Goal: Task Accomplishment & Management: Manage account settings

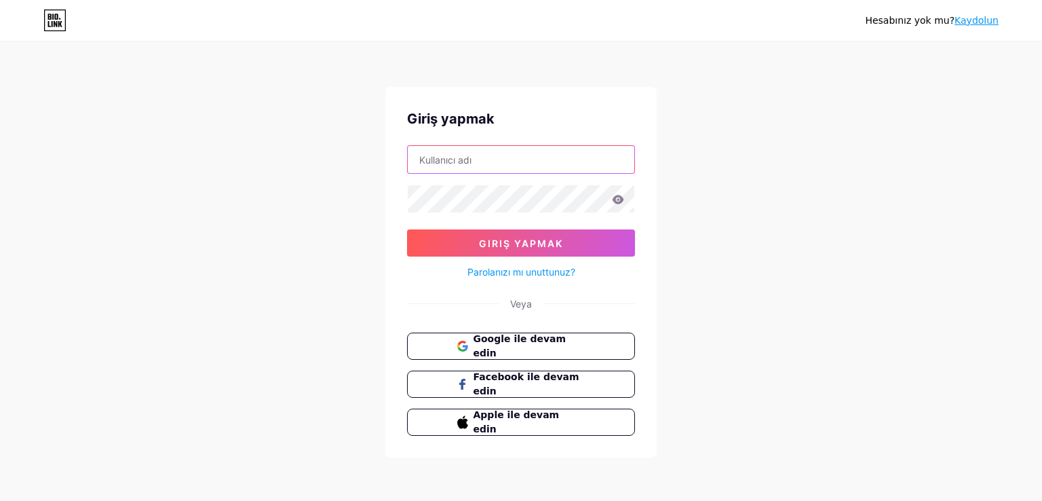
paste input "[EMAIL_ADDRESS][DOMAIN_NAME]"
drag, startPoint x: 0, startPoint y: 0, endPoint x: 478, endPoint y: 151, distance: 501.0
click at [478, 151] on input "[EMAIL_ADDRESS][DOMAIN_NAME]" at bounding box center [521, 159] width 227 height 27
type input "[EMAIL_ADDRESS][DOMAIN_NAME]"
drag, startPoint x: 287, startPoint y: 231, endPoint x: 364, endPoint y: 218, distance: 77.9
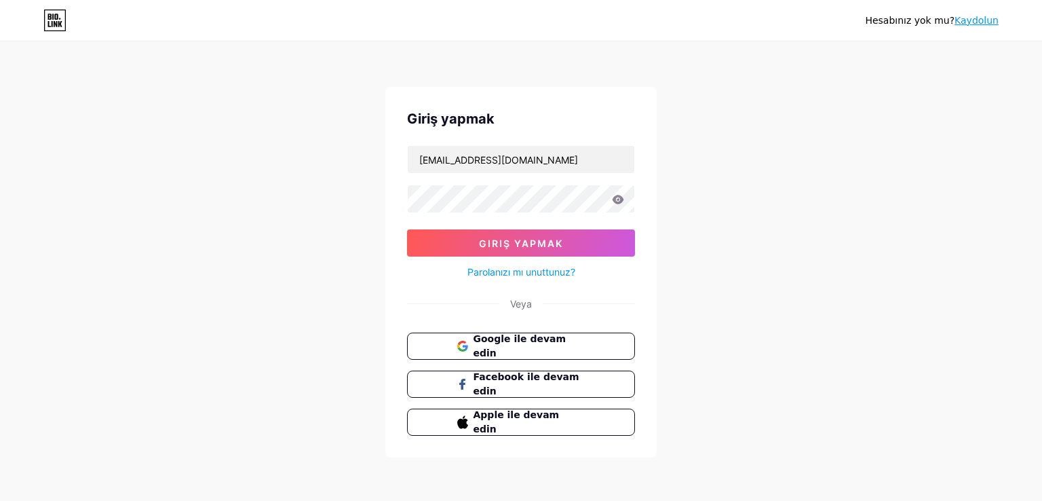
click at [296, 229] on div "Hesabınız yok mu? [PERSON_NAME] yapmak [EMAIL_ADDRESS][DOMAIN_NAME] Giriş yapma…" at bounding box center [521, 250] width 1042 height 501
click at [460, 235] on button "Giriş yapmak" at bounding box center [521, 242] width 228 height 27
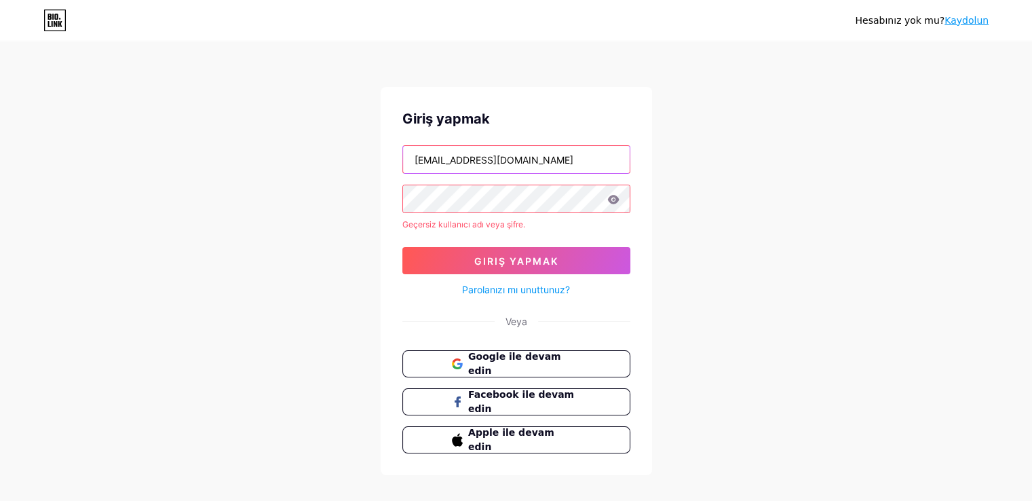
click at [449, 157] on input "[EMAIL_ADDRESS][DOMAIN_NAME]" at bounding box center [516, 159] width 227 height 27
paste input "ph.usama.[PERSON_NAME]"
paste input "text"
click at [402, 247] on button "Giriş yapmak" at bounding box center [516, 260] width 228 height 27
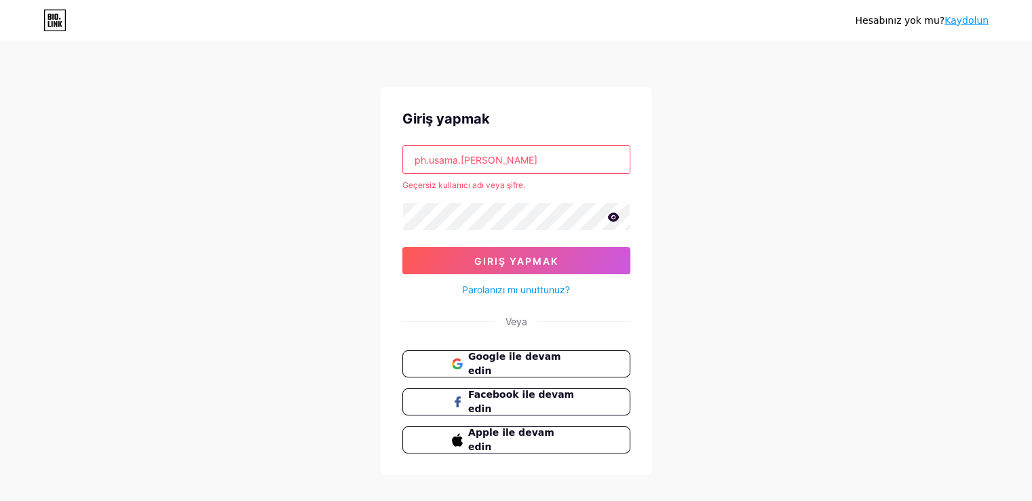
click at [437, 155] on input "ph.usama.[PERSON_NAME]" at bounding box center [516, 159] width 227 height 27
paste input "erno"
click at [391, 221] on div "Giriş yapmak erno Geçersiz kullanıcı adı veya şifre. Giriş yapmak Parolanızı mı…" at bounding box center [516, 281] width 271 height 388
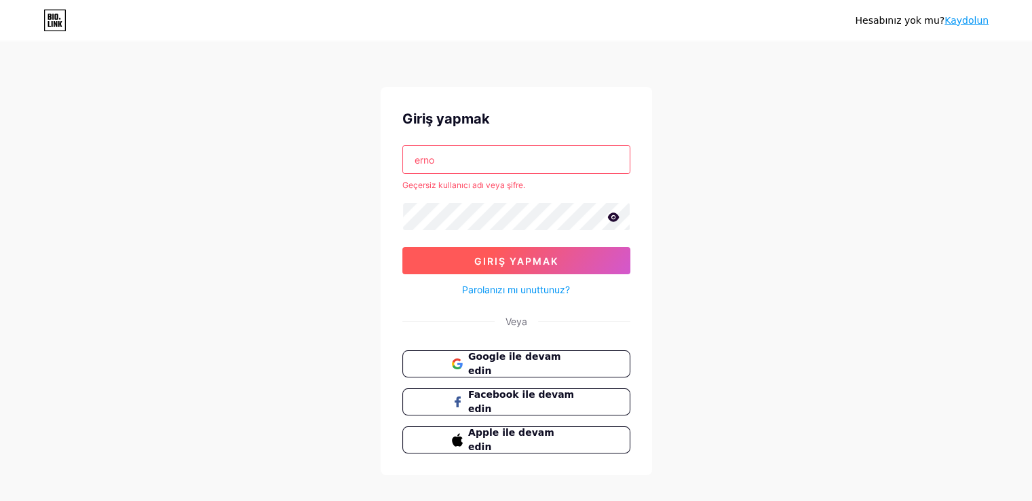
click at [481, 248] on button "Giriş yapmak" at bounding box center [516, 260] width 228 height 27
drag, startPoint x: 445, startPoint y: 159, endPoint x: 380, endPoint y: 164, distance: 65.3
click at [381, 164] on div "Giriş yapmak erno Geçersiz kullanıcı adı veya şifre. Giriş yapmak Parolanızı mı…" at bounding box center [516, 281] width 271 height 388
paste input "SERENA"
click at [485, 269] on button "Giriş yapmak" at bounding box center [516, 260] width 228 height 27
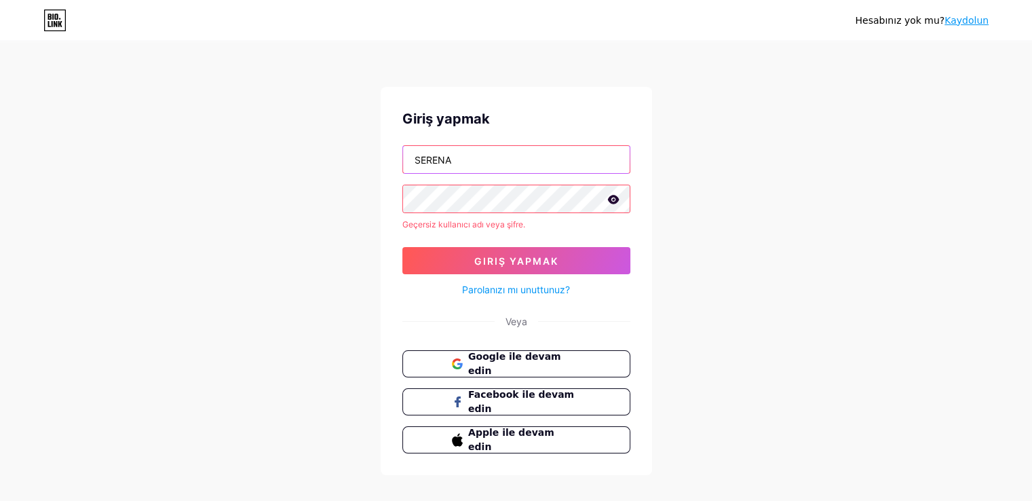
click at [453, 157] on input "SERENA" at bounding box center [516, 159] width 227 height 27
click at [453, 156] on input "SERENA" at bounding box center [516, 159] width 227 height 27
paste input "casino_pride"
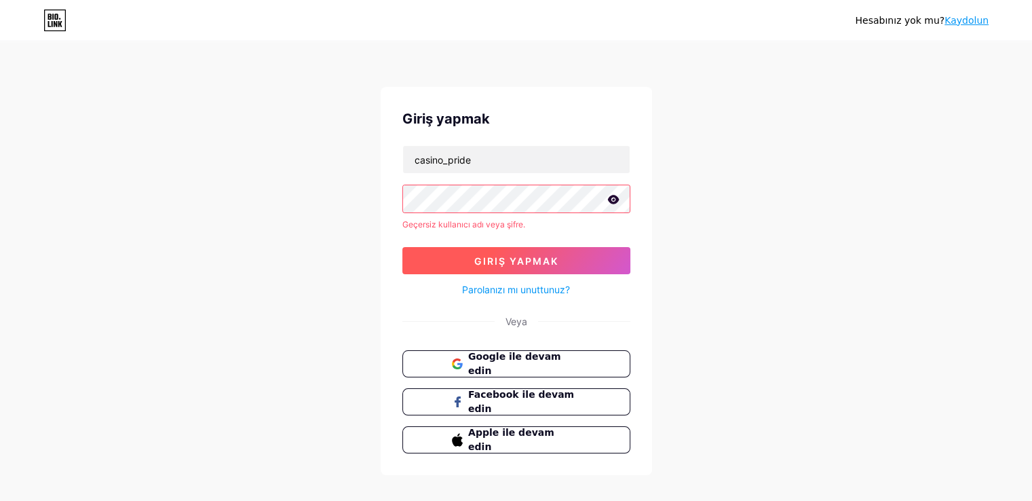
click at [470, 256] on button "Giriş yapmak" at bounding box center [516, 260] width 228 height 27
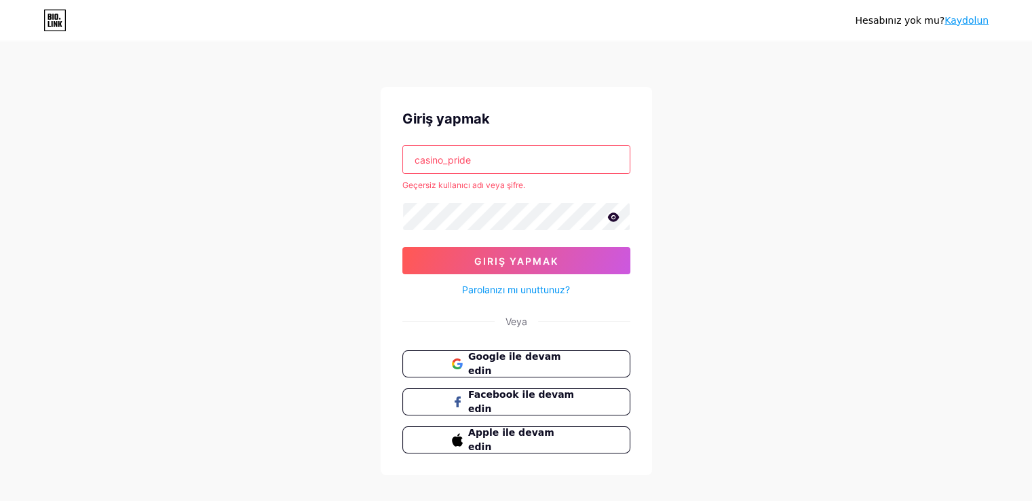
click at [445, 169] on input "casino_pride" at bounding box center [516, 159] width 227 height 27
paste input "[EMAIL_ADDRESS][DOMAIN_NAME]"
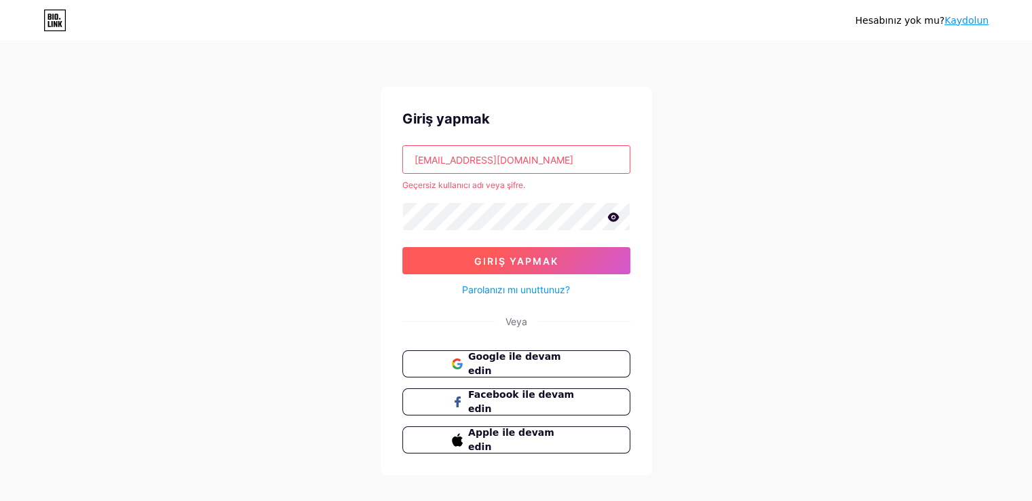
click at [493, 267] on button "Giriş yapmak" at bounding box center [516, 260] width 228 height 27
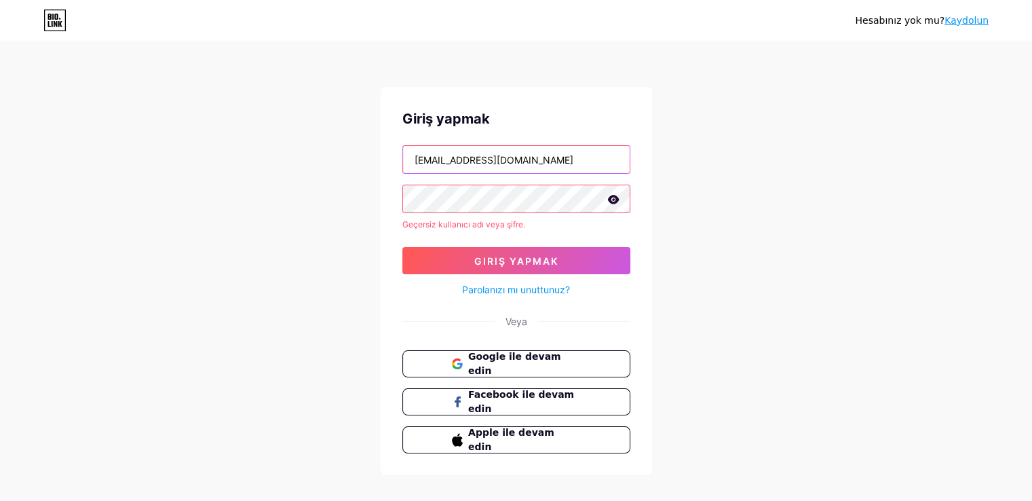
click at [432, 162] on input "[EMAIL_ADDRESS][DOMAIN_NAME]" at bounding box center [516, 159] width 227 height 27
paste input "agenslotpaten77"
paste input "text"
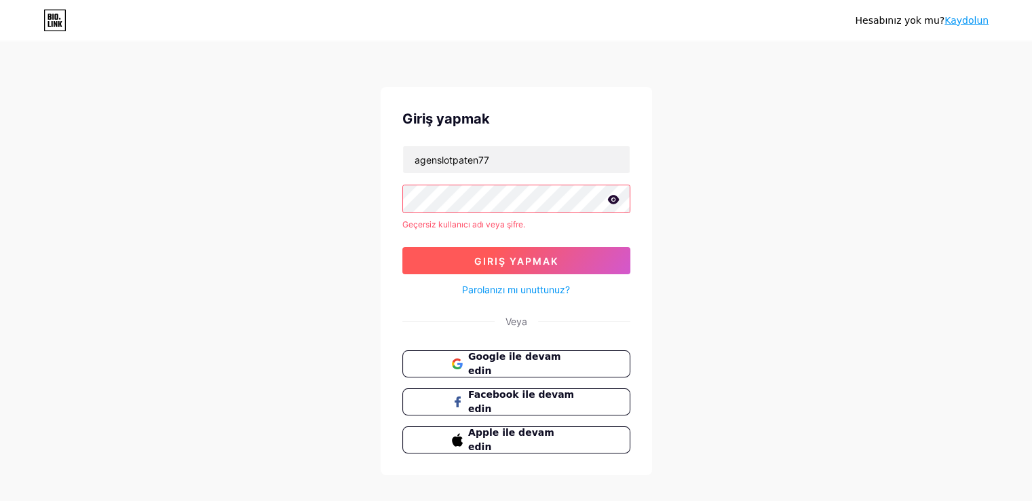
click at [492, 252] on button "Giriş yapmak" at bounding box center [516, 260] width 228 height 27
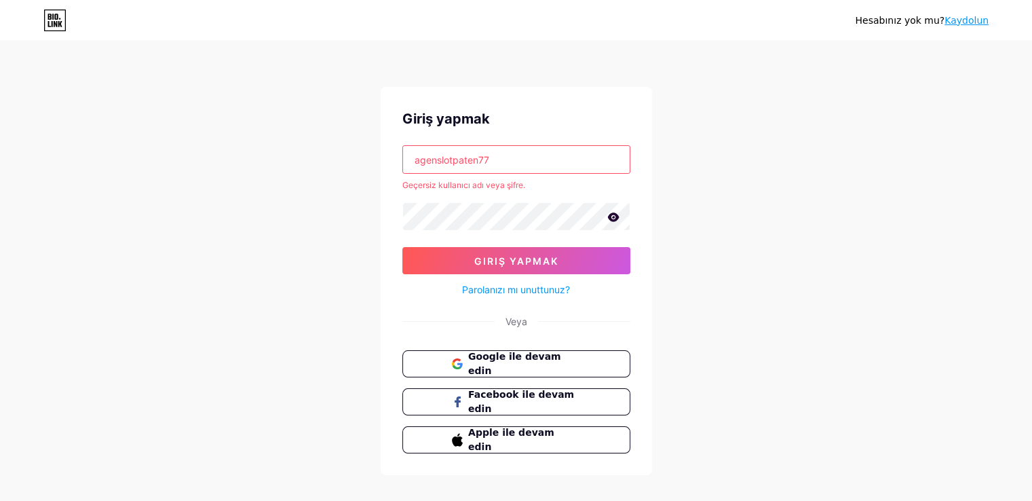
click at [434, 159] on input "agenslotpaten77" at bounding box center [516, 159] width 227 height 27
paste input "ownerslotpan"
click at [508, 264] on font "Giriş yapmak" at bounding box center [516, 261] width 84 height 12
click at [445, 160] on input "ownerslotpanen77" at bounding box center [516, 159] width 227 height 27
paste input "[EMAIL_ADDRESS][DOMAIN_NAME]"
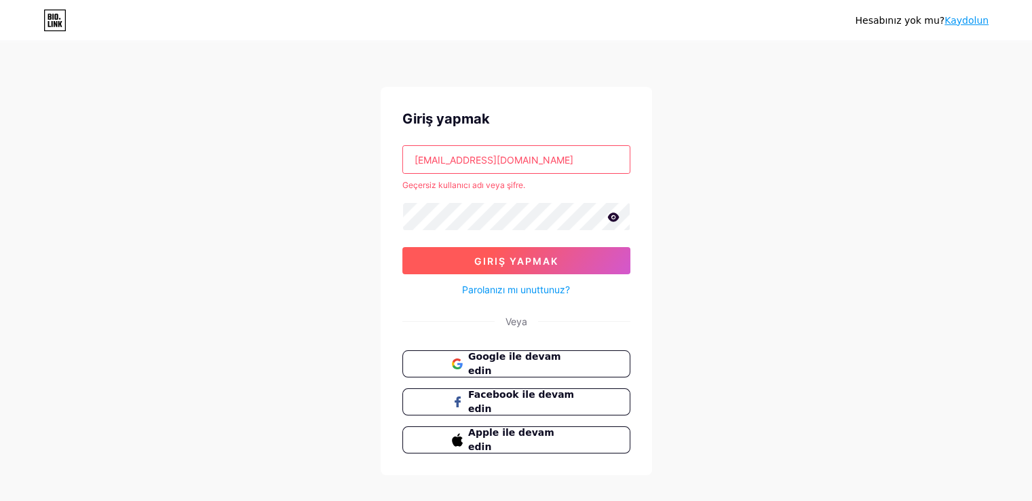
click at [532, 263] on font "Giriş yapmak" at bounding box center [516, 261] width 84 height 12
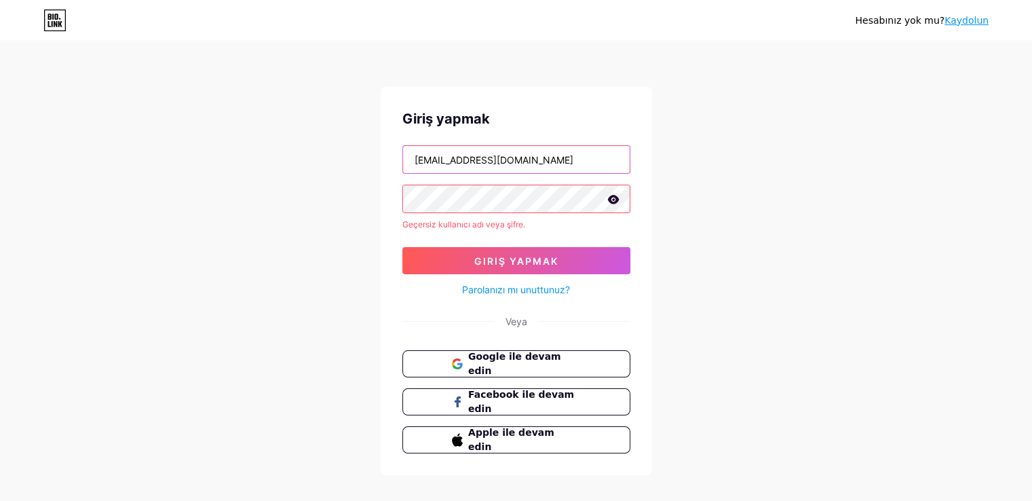
click at [445, 160] on input "[EMAIL_ADDRESS][DOMAIN_NAME]" at bounding box center [516, 159] width 227 height 27
paste input "barongslot12"
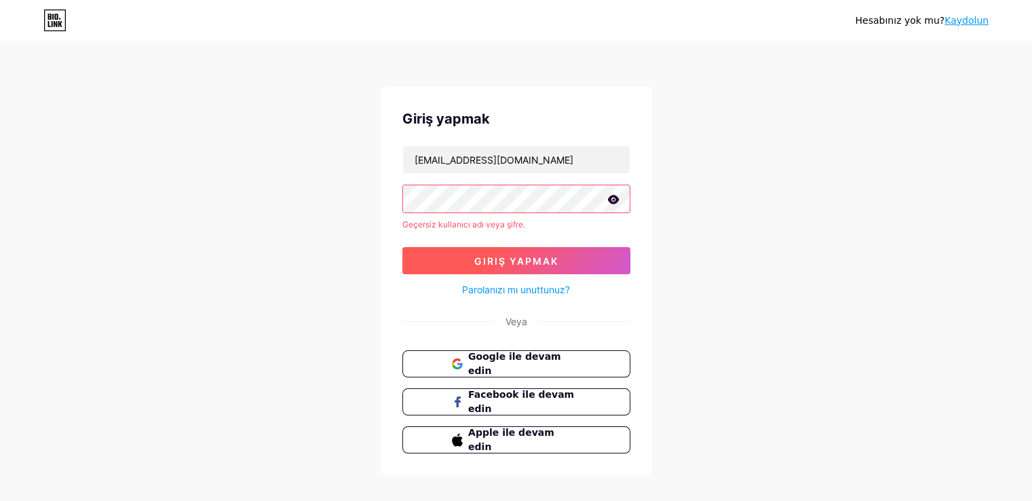
click at [510, 266] on button "Giriş yapmak" at bounding box center [516, 260] width 228 height 27
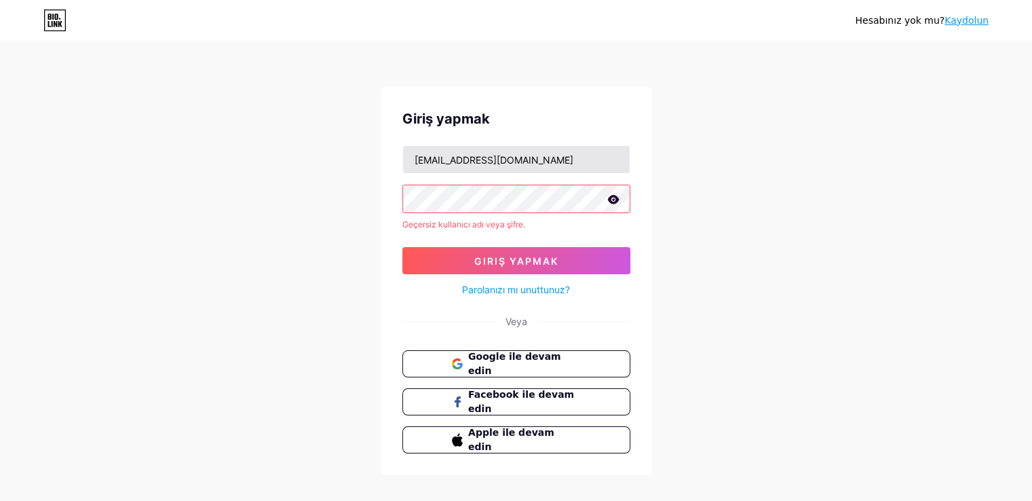
click at [450, 173] on div "[EMAIL_ADDRESS][DOMAIN_NAME]" at bounding box center [516, 159] width 228 height 29
click at [449, 168] on input "[EMAIL_ADDRESS][DOMAIN_NAME]" at bounding box center [516, 159] width 227 height 27
paste input "[DOMAIN_NAME]"
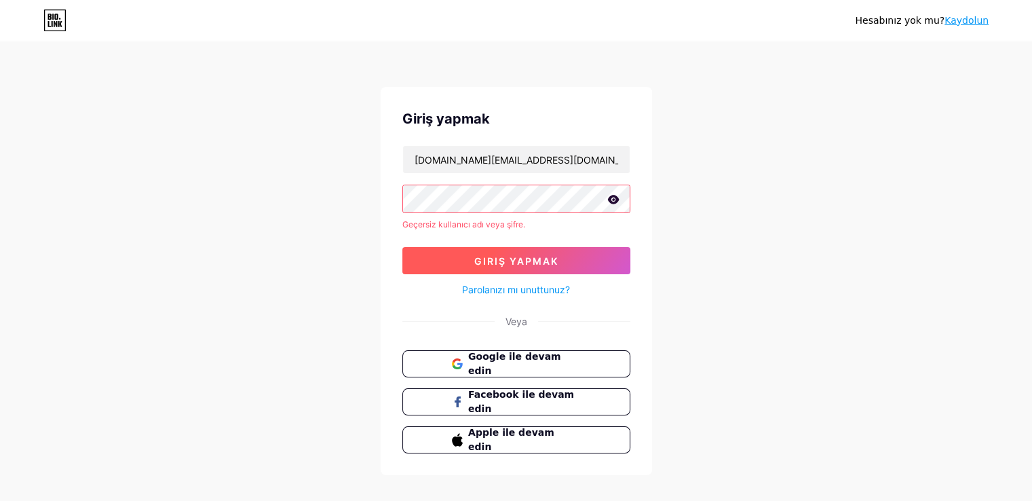
click at [483, 259] on font "Giriş yapmak" at bounding box center [516, 261] width 84 height 12
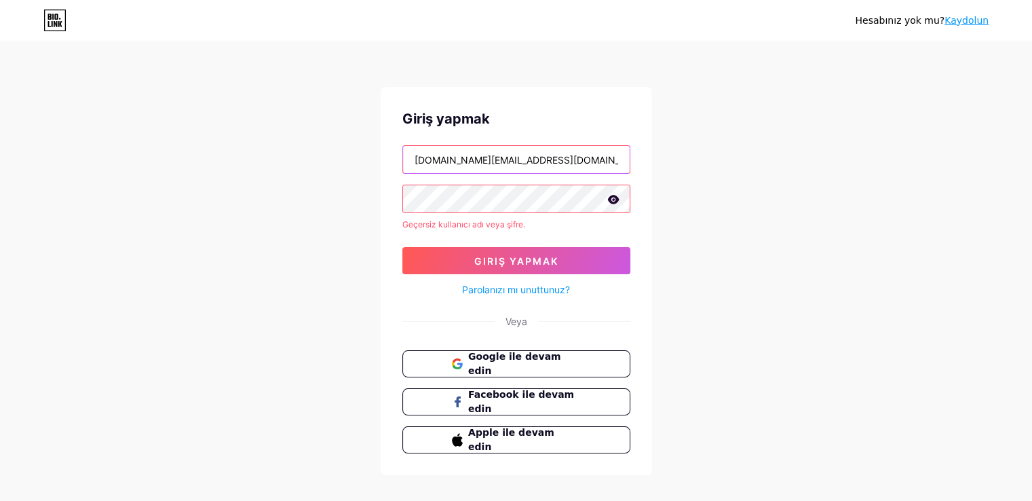
click at [434, 165] on input "[DOMAIN_NAME][EMAIL_ADDRESS][DOMAIN_NAME]" at bounding box center [516, 159] width 227 height 27
paste input "[EMAIL_ADDRESS]."
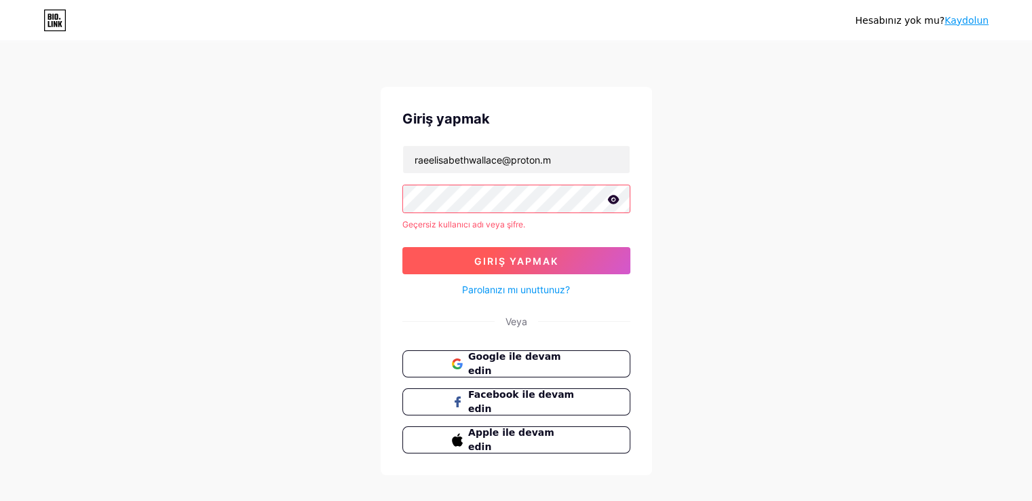
click at [500, 257] on font "Giriş yapmak" at bounding box center [516, 261] width 84 height 12
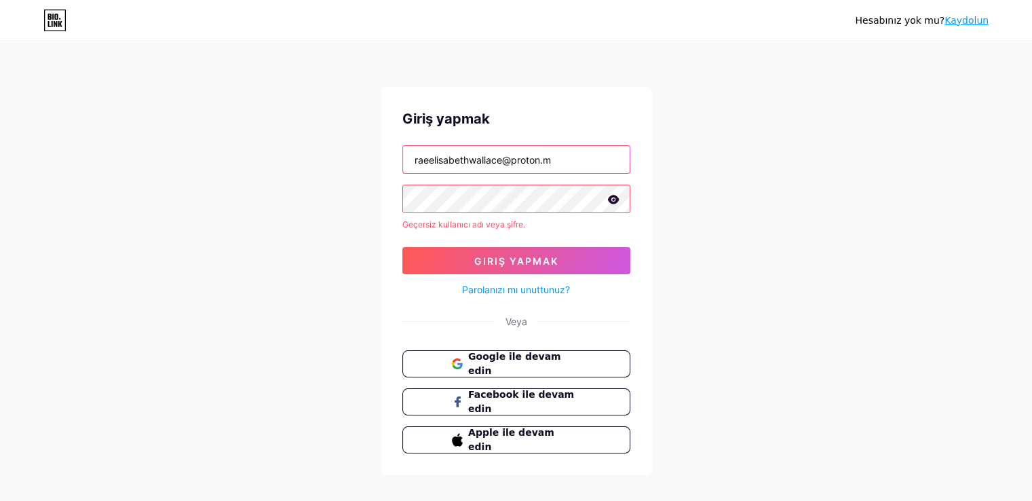
click at [451, 166] on input "raeelisabethwallace@proton.m" at bounding box center [516, 159] width 227 height 27
paste input "[EMAIL_ADDRESS][DOMAIN_NAME]"
paste input "text"
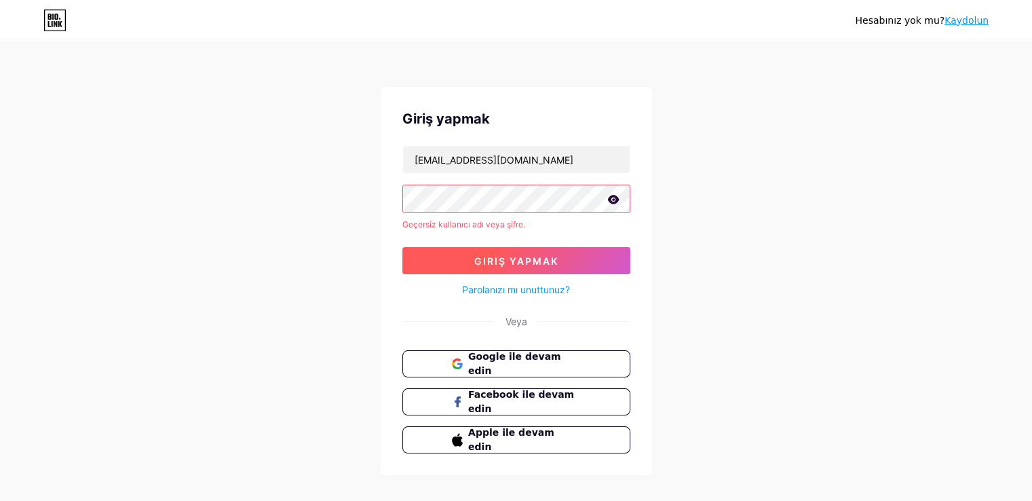
click at [491, 247] on button "Giriş yapmak" at bounding box center [516, 260] width 228 height 27
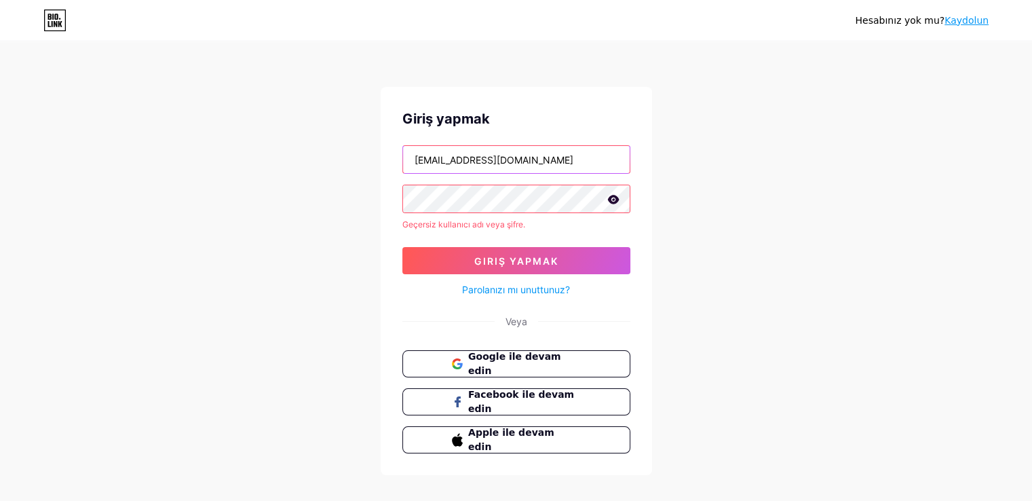
click at [456, 166] on input "[EMAIL_ADDRESS][DOMAIN_NAME]" at bounding box center [516, 159] width 227 height 27
paste input "[DOMAIN_NAME]"
type input "[DOMAIN_NAME][EMAIL_ADDRESS][DOMAIN_NAME]"
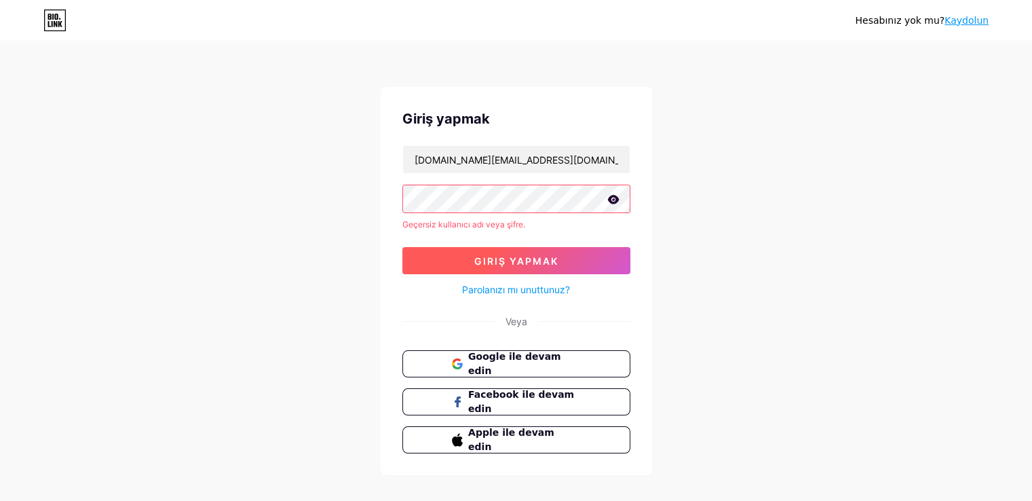
click at [531, 264] on font "Giriş yapmak" at bounding box center [516, 261] width 84 height 12
